Goal: Information Seeking & Learning: Learn about a topic

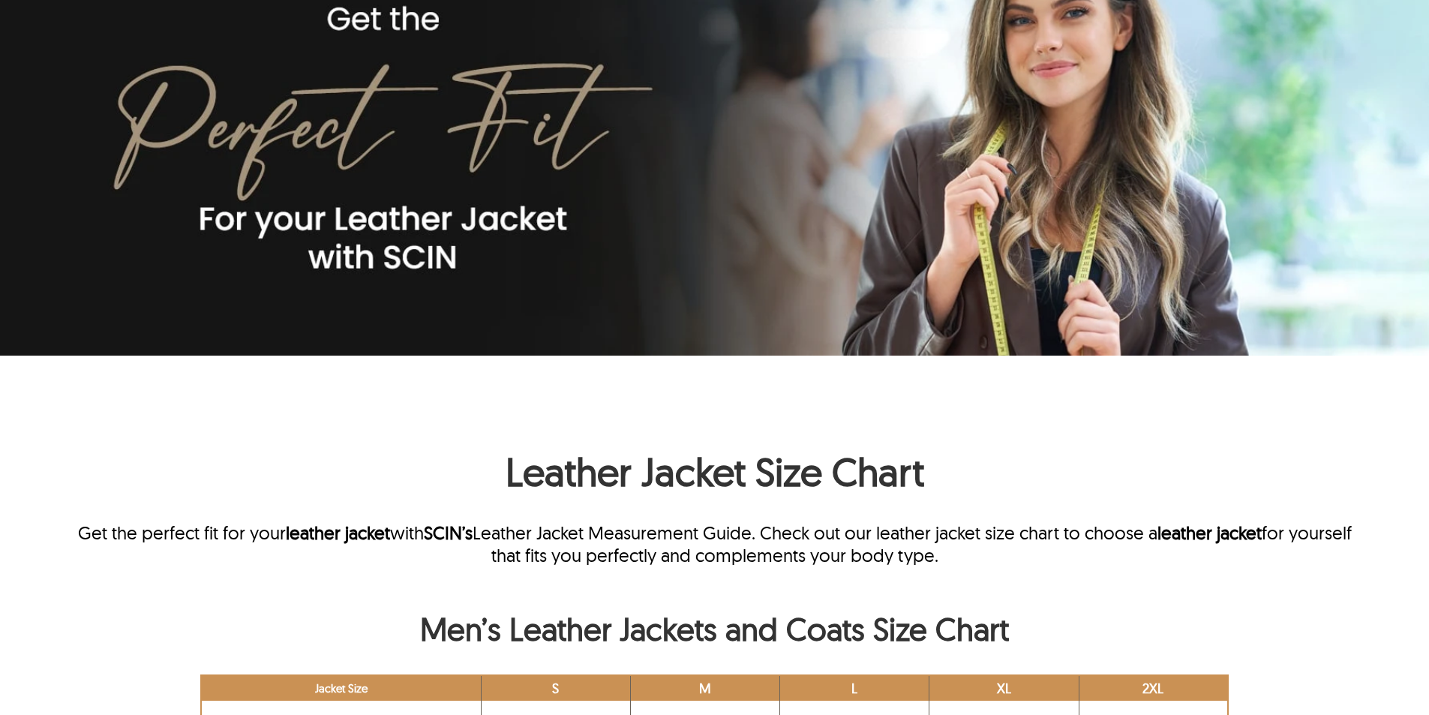
scroll to position [600, 0]
